Goal: Check status: Check status

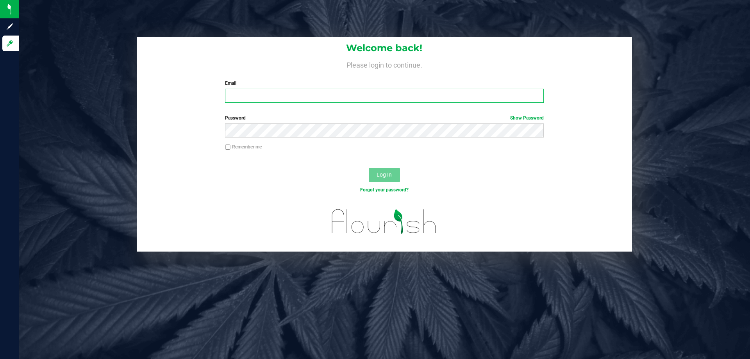
click at [305, 91] on input "Email" at bounding box center [384, 96] width 318 height 14
type input "[EMAIL_ADDRESS][DOMAIN_NAME]"
click at [369, 168] on button "Log In" at bounding box center [384, 175] width 31 height 14
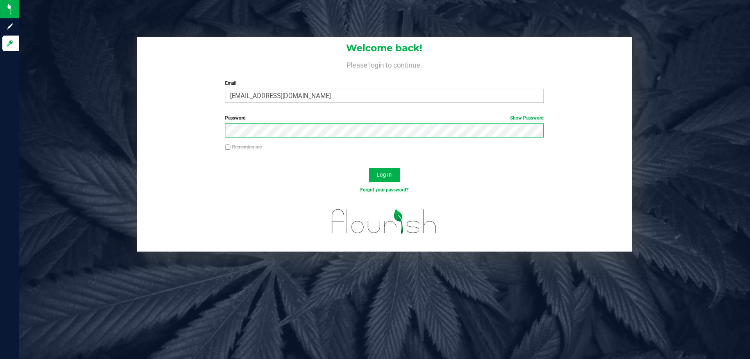
click at [369, 168] on button "Log In" at bounding box center [384, 175] width 31 height 14
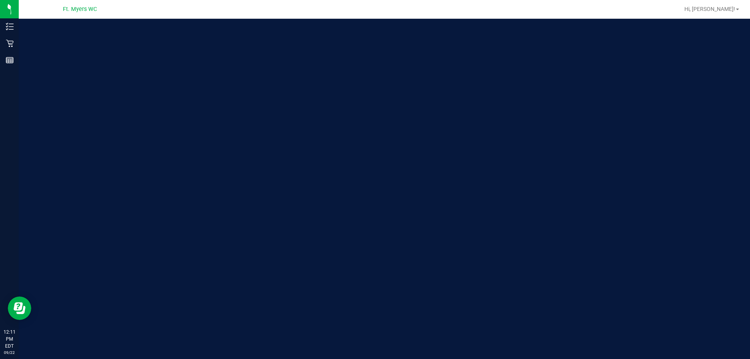
click at [689, 211] on div "Welcome to Flourish Software Seed-to-Sale Tracking & Analytics" at bounding box center [384, 189] width 731 height 340
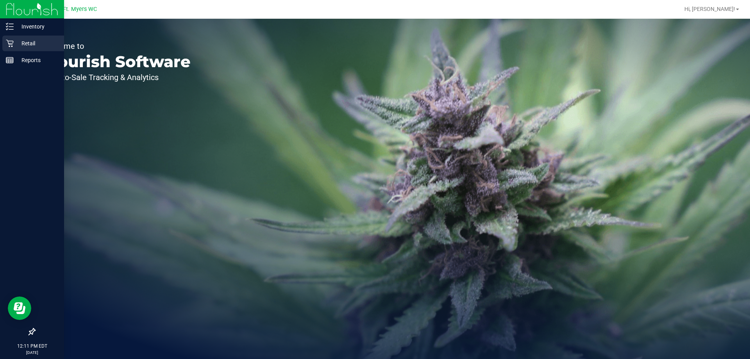
click at [16, 42] on p "Retail" at bounding box center [37, 43] width 47 height 9
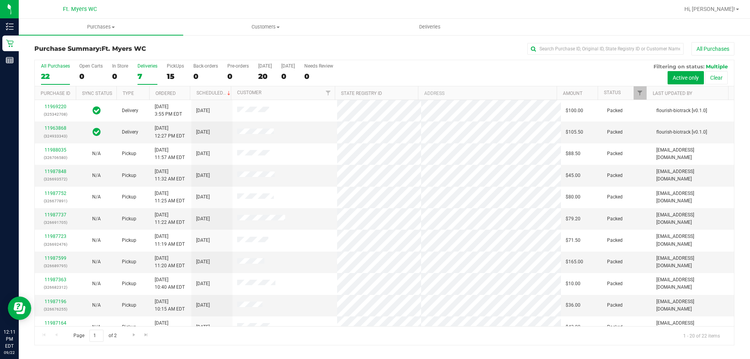
click at [144, 74] on div "7" at bounding box center [147, 76] width 20 height 9
click at [0, 0] on input "Deliveries 7" at bounding box center [0, 0] width 0 height 0
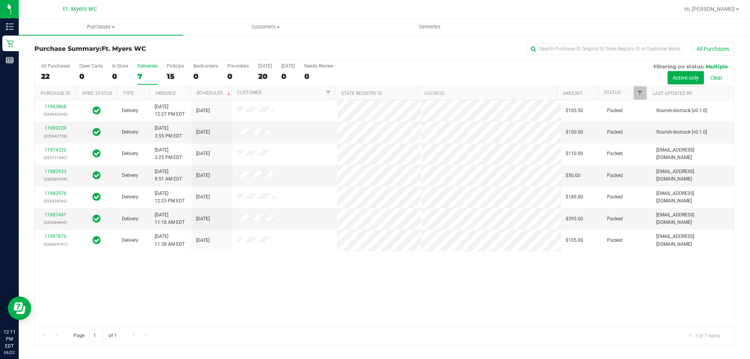
click at [185, 273] on div "11963868 (324933343) Delivery [DATE] 12:27 PM EDT 9/24/2025 $105.50 Packed flou…" at bounding box center [384, 213] width 699 height 226
click at [59, 212] on link "11987491" at bounding box center [56, 214] width 22 height 5
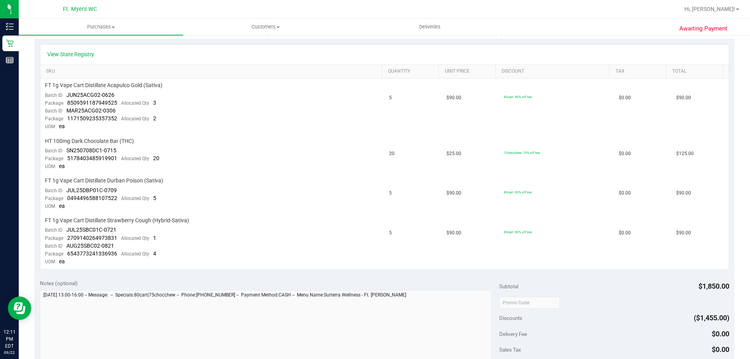
scroll to position [234, 0]
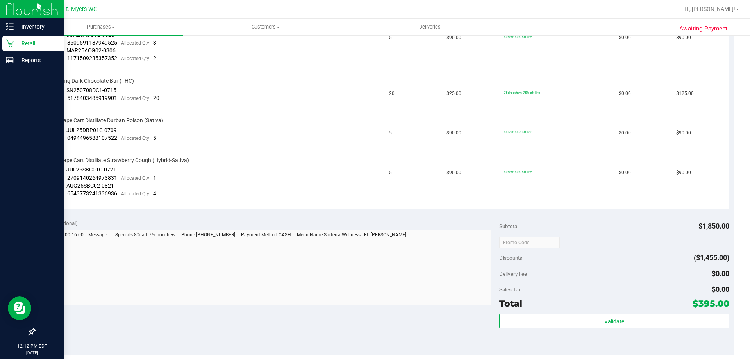
click at [27, 43] on p "Retail" at bounding box center [37, 43] width 47 height 9
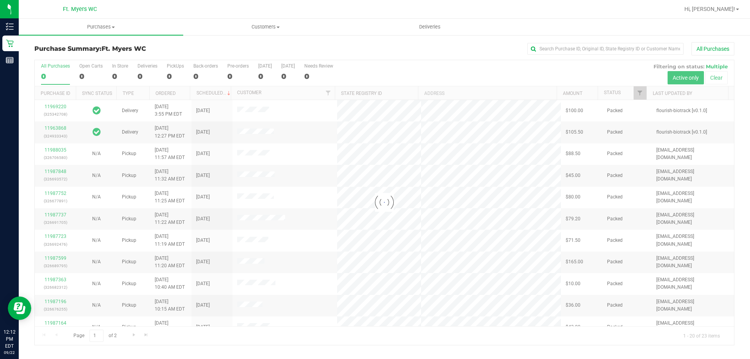
click at [145, 75] on div at bounding box center [384, 202] width 699 height 285
click at [145, 73] on div at bounding box center [384, 202] width 699 height 285
click at [145, 73] on div "7" at bounding box center [147, 76] width 20 height 9
click at [0, 0] on input "Deliveries 7" at bounding box center [0, 0] width 0 height 0
click at [145, 73] on div at bounding box center [384, 202] width 699 height 285
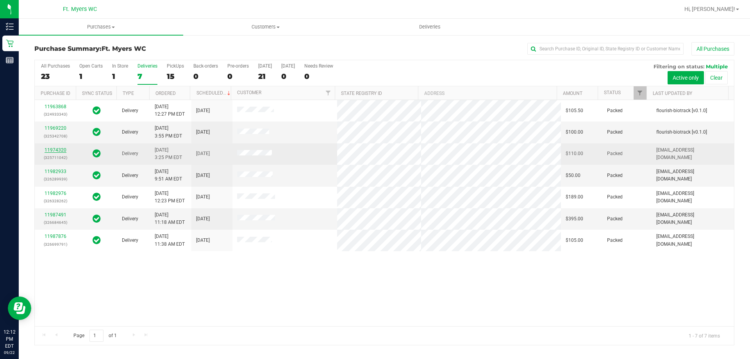
click at [57, 151] on link "11974320" at bounding box center [56, 149] width 22 height 5
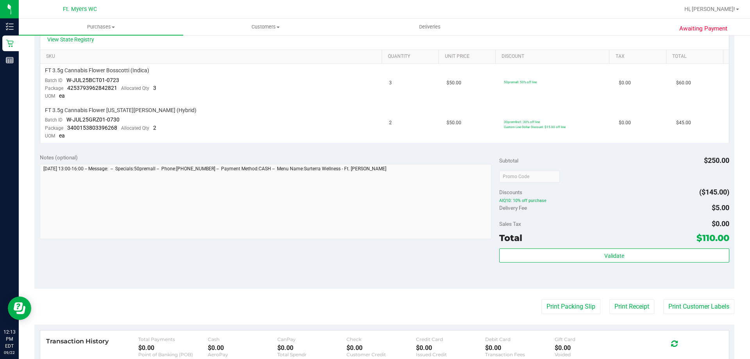
scroll to position [273, 0]
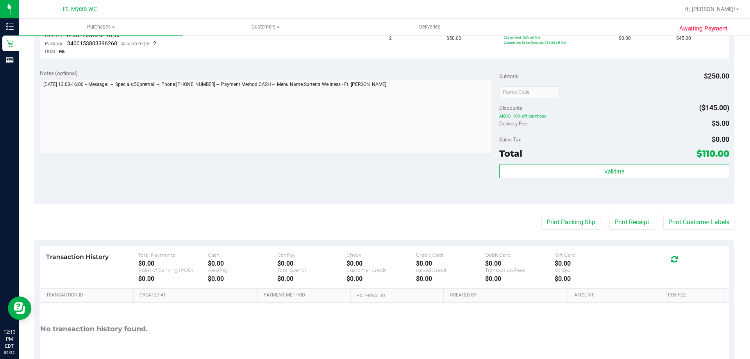
click at [570, 125] on div "Delivery Fee $5.00" at bounding box center [614, 123] width 230 height 14
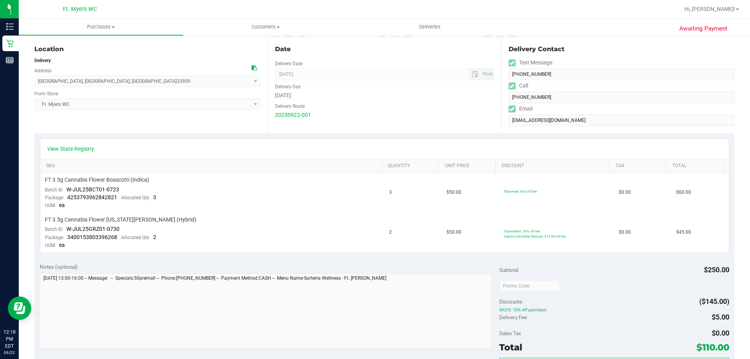
scroll to position [117, 0]
